Goal: Task Accomplishment & Management: Use online tool/utility

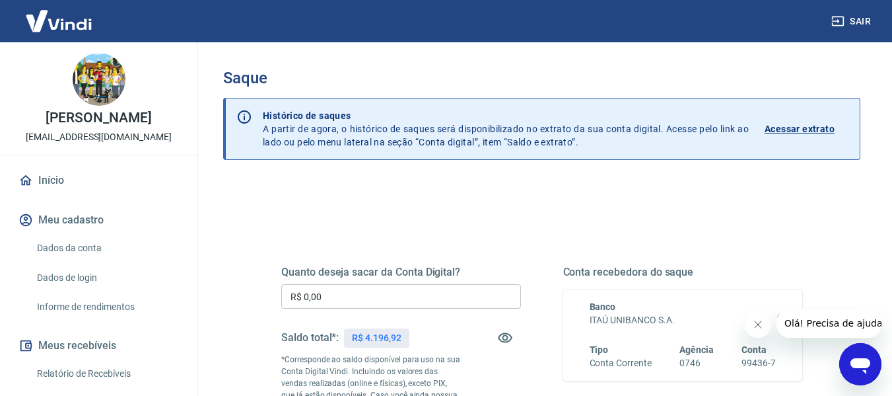
click at [329, 290] on input "R$ 0,00" at bounding box center [401, 296] width 240 height 24
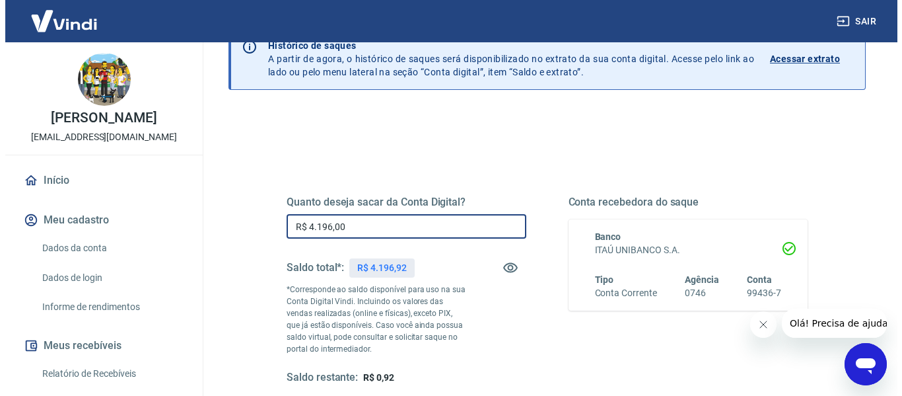
scroll to position [132, 0]
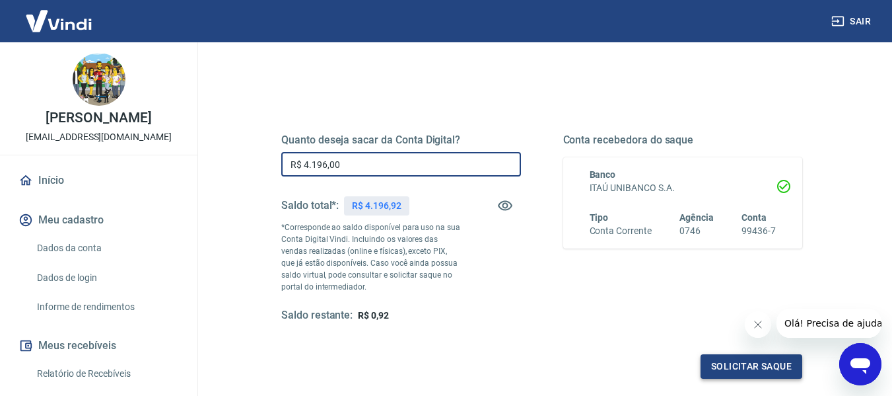
type input "R$ 4.196,00"
click at [738, 358] on button "Solicitar saque" at bounding box center [752, 366] width 102 height 24
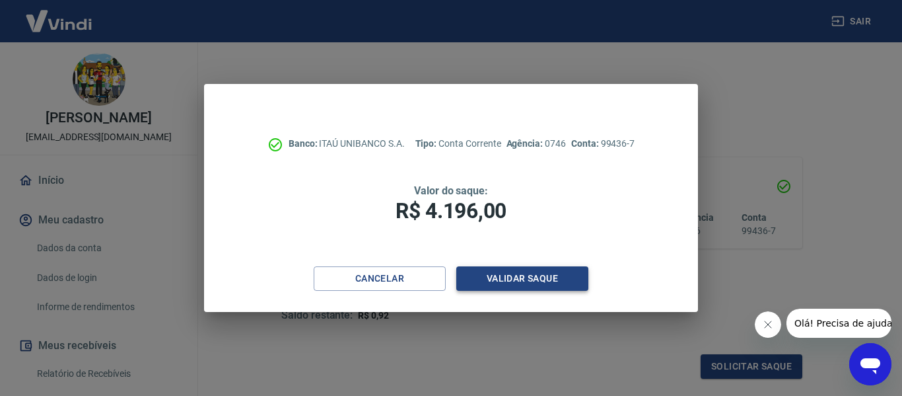
click at [530, 275] on button "Validar saque" at bounding box center [522, 278] width 132 height 24
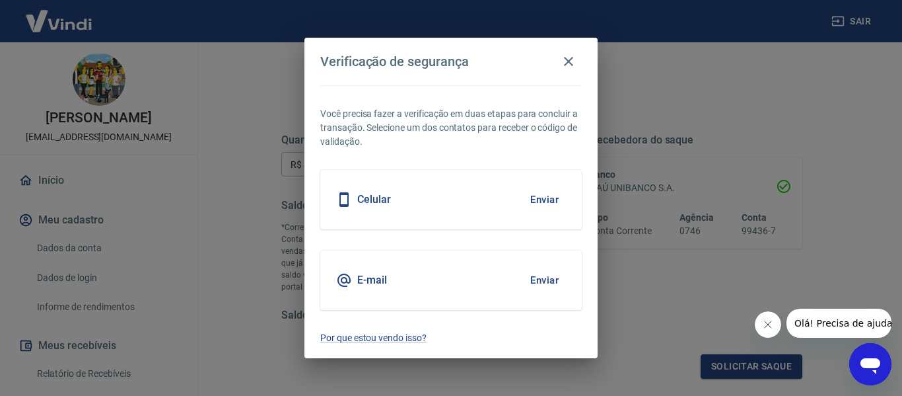
click at [551, 275] on button "Enviar" at bounding box center [544, 280] width 43 height 28
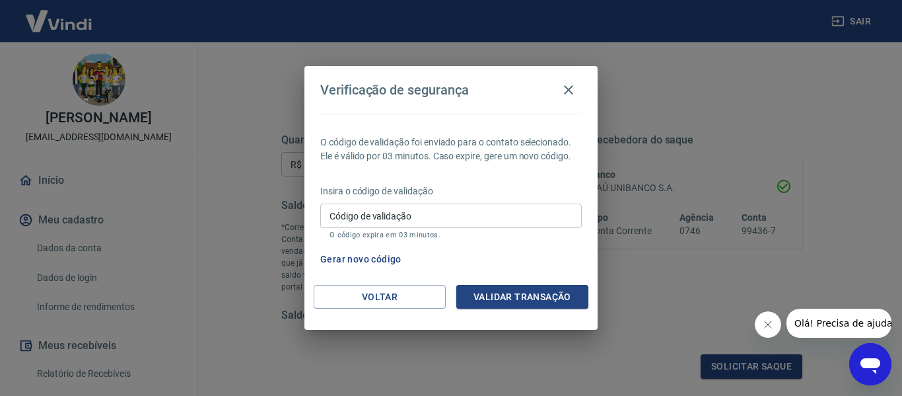
click at [421, 221] on input "Código de validação" at bounding box center [450, 215] width 261 height 24
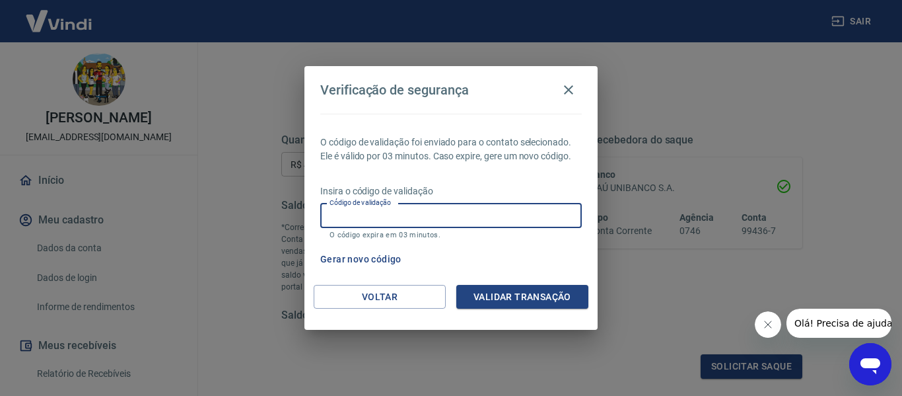
paste input "519037"
type input "519037"
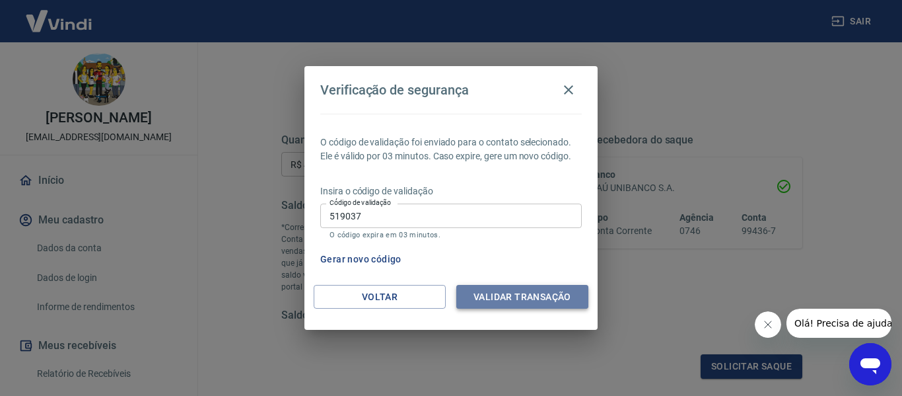
click at [514, 293] on button "Validar transação" at bounding box center [522, 297] width 132 height 24
